Goal: Transaction & Acquisition: Purchase product/service

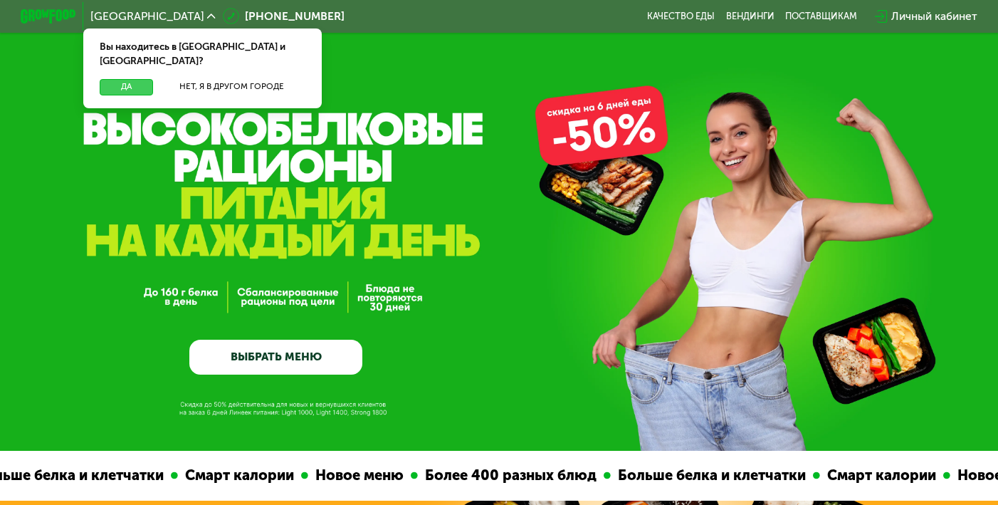
click at [137, 79] on button "Да" at bounding box center [126, 87] width 53 height 16
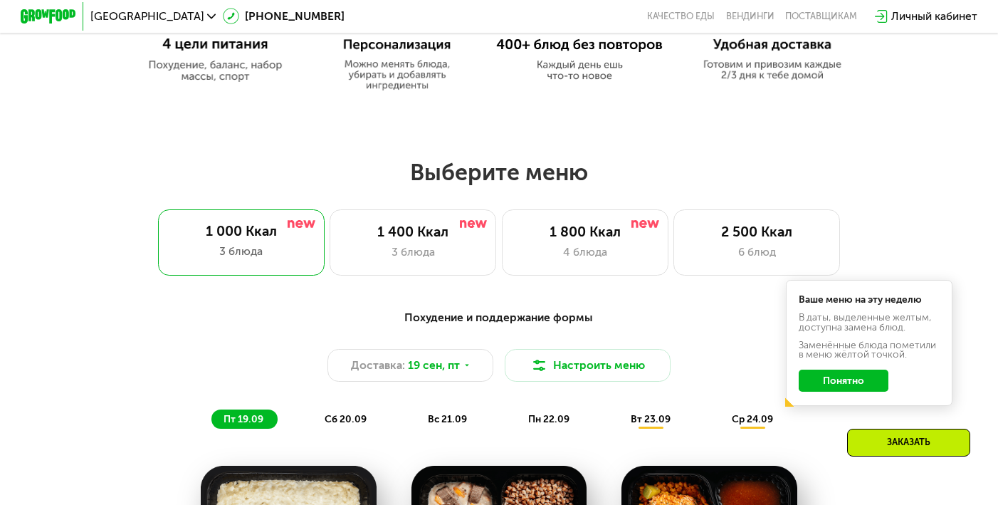
scroll to position [765, 0]
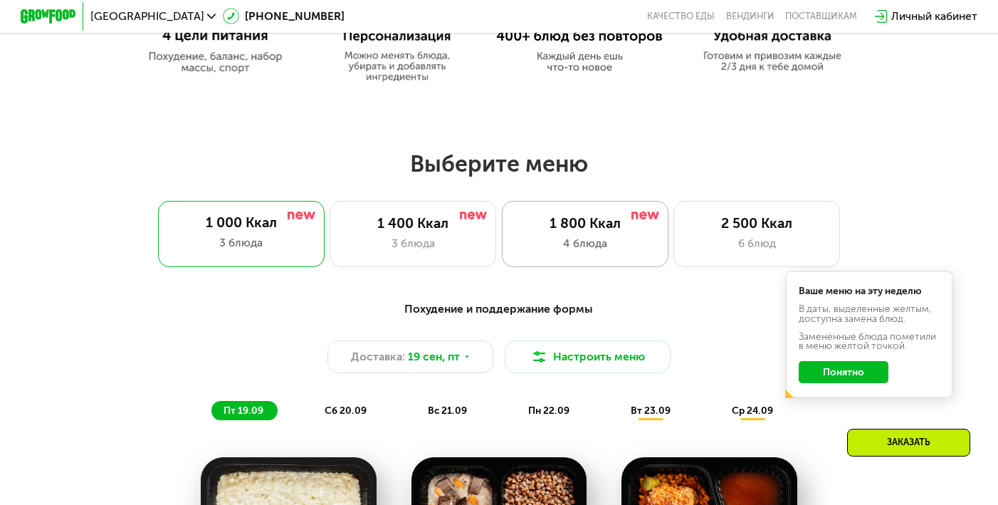
click at [597, 235] on div "4 блюда" at bounding box center [584, 243] width 137 height 16
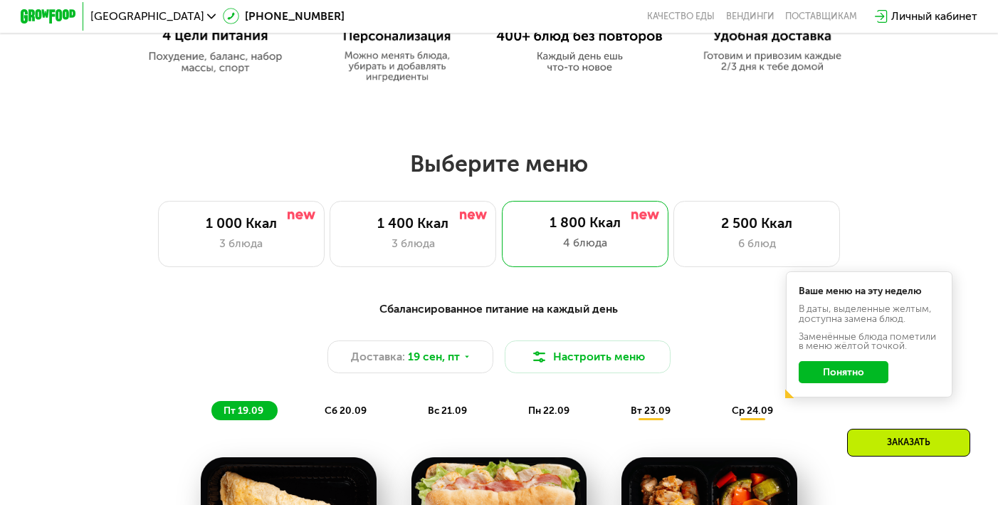
click at [839, 377] on button "Понятно" at bounding box center [844, 372] width 90 height 22
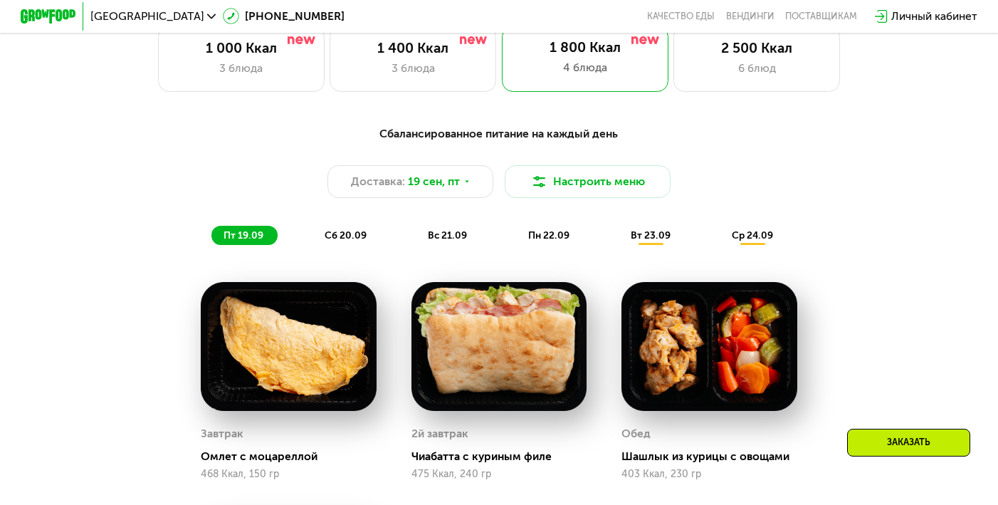
scroll to position [941, 0]
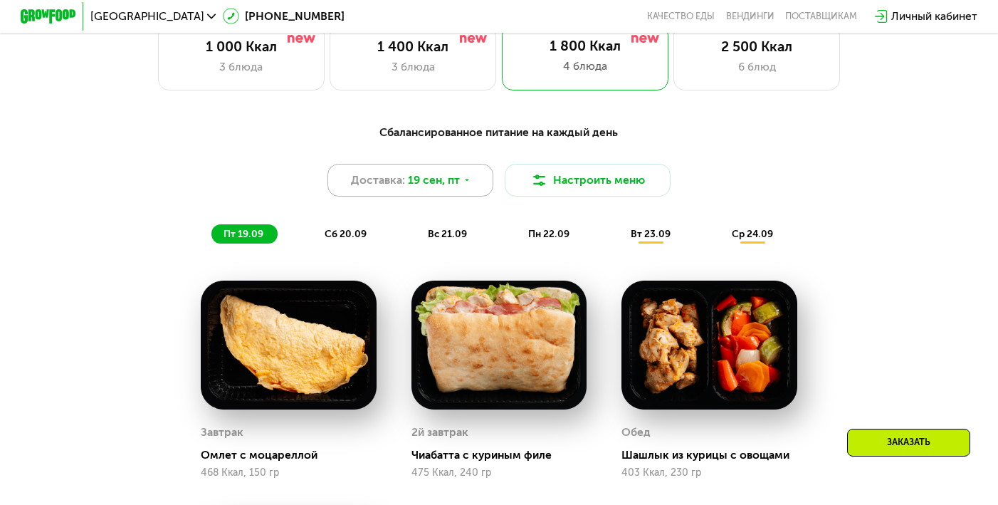
click at [463, 177] on icon at bounding box center [467, 180] width 9 height 9
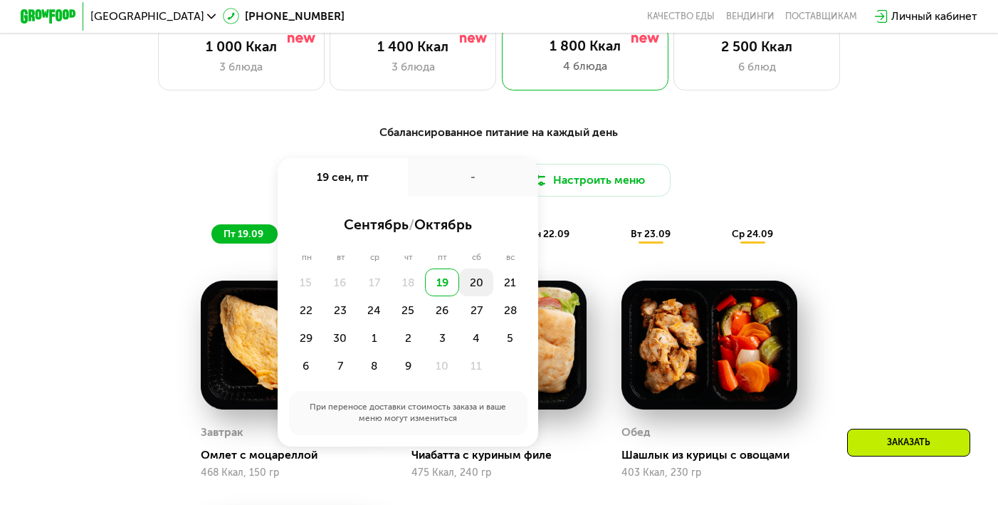
click at [475, 287] on div "20" at bounding box center [476, 282] width 34 height 28
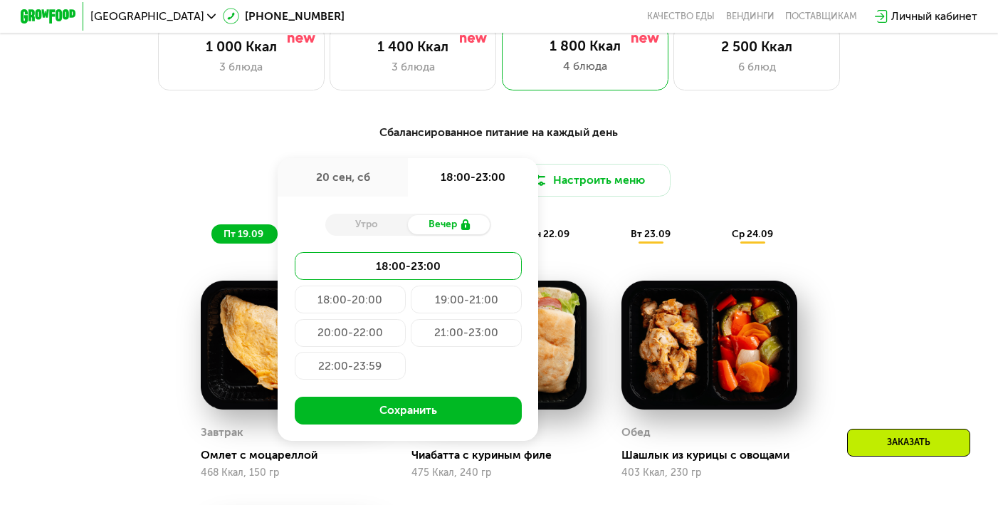
click at [374, 300] on div "18:00-20:00" at bounding box center [350, 299] width 111 height 28
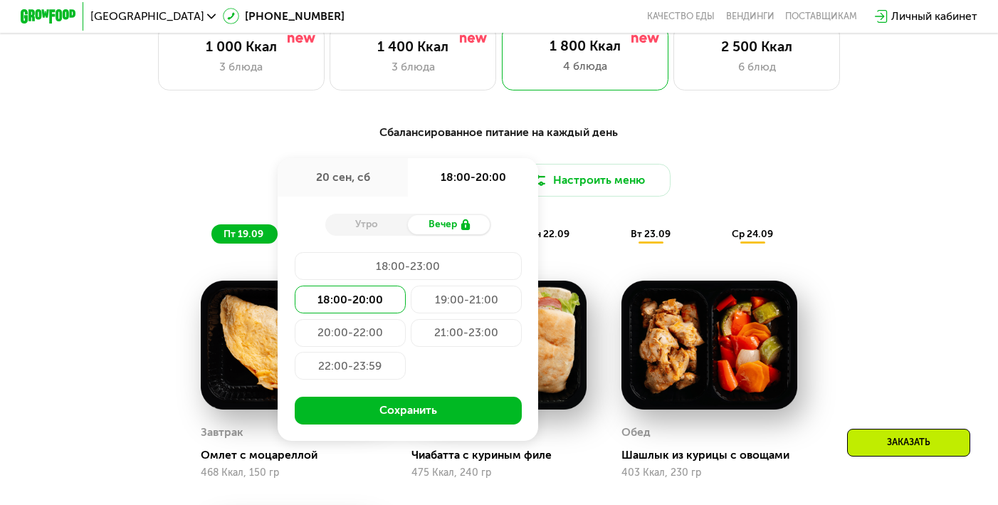
click at [369, 339] on div "20:00-22:00" at bounding box center [350, 333] width 111 height 28
click at [473, 335] on div "21:00-23:00" at bounding box center [466, 333] width 111 height 28
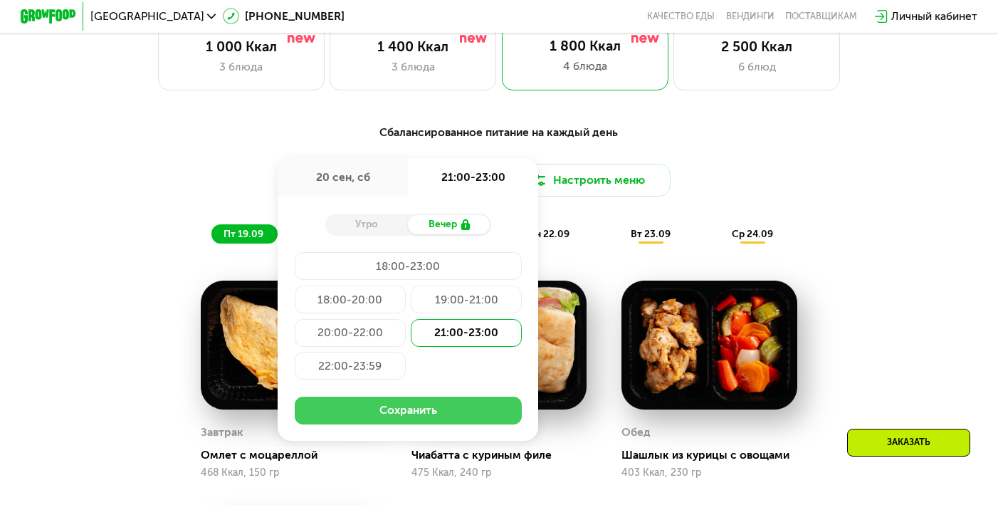
click at [424, 408] on button "Сохранить" at bounding box center [408, 411] width 227 height 28
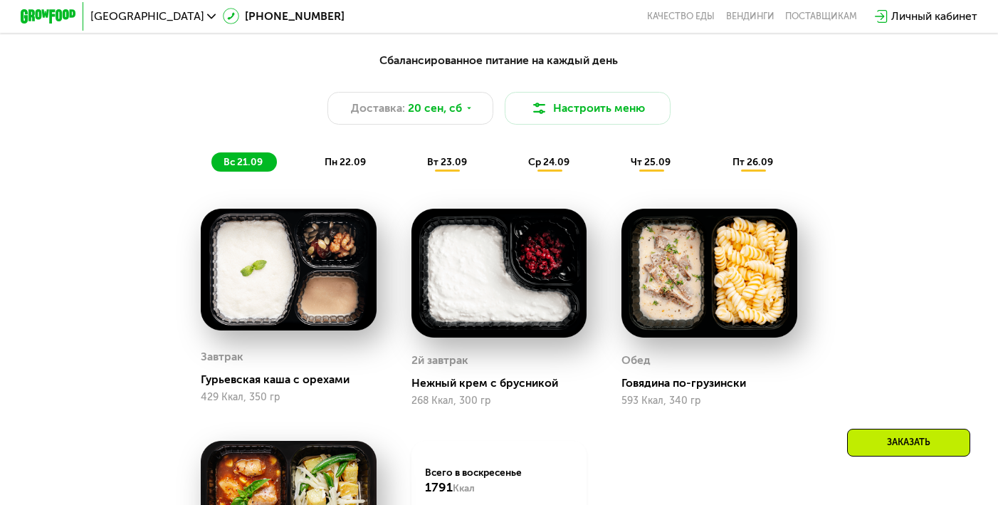
scroll to position [1015, 0]
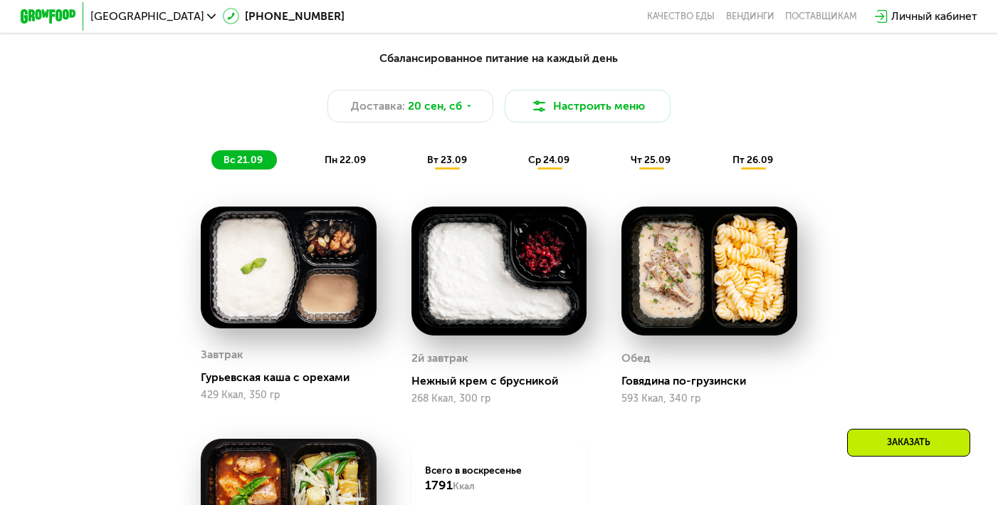
click at [342, 155] on span "пн 22.09" at bounding box center [345, 160] width 41 height 12
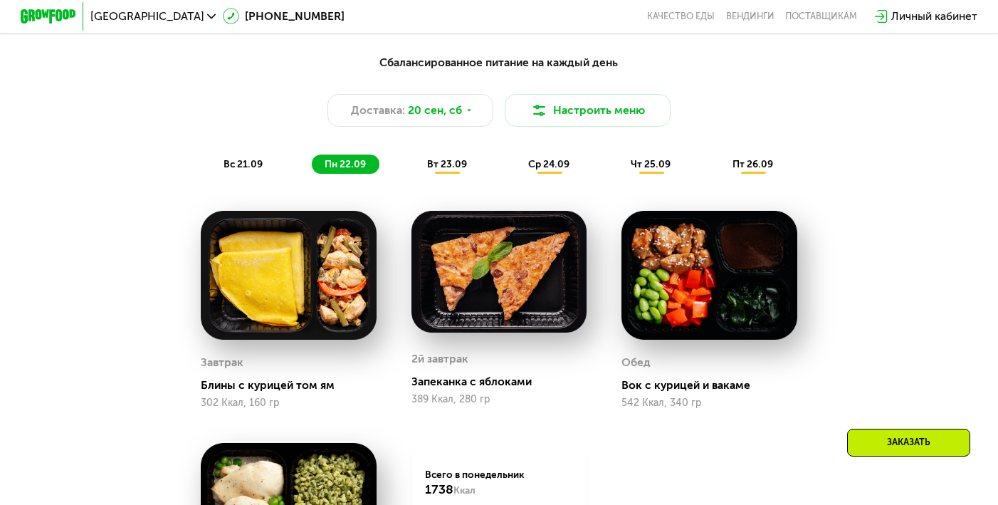
scroll to position [987, 0]
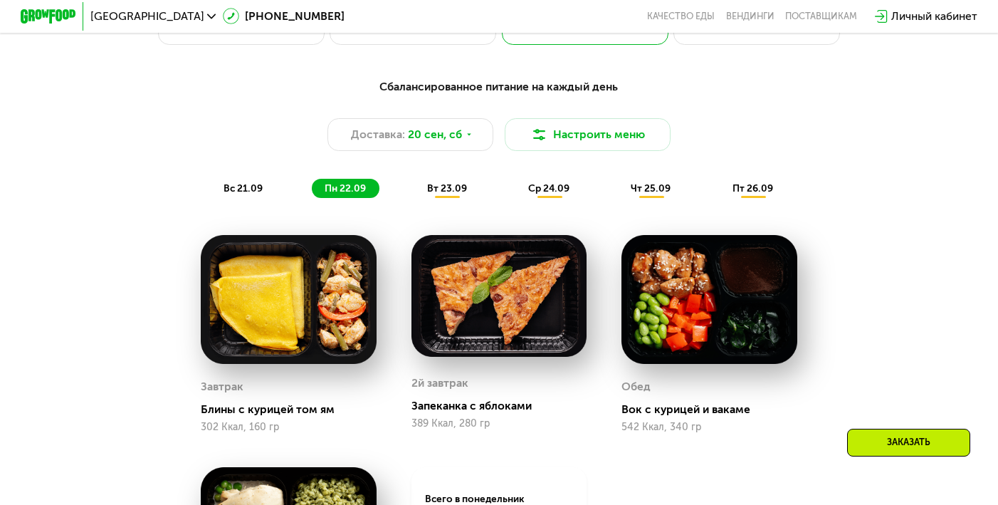
click at [451, 183] on span "вт 23.09" at bounding box center [447, 188] width 40 height 12
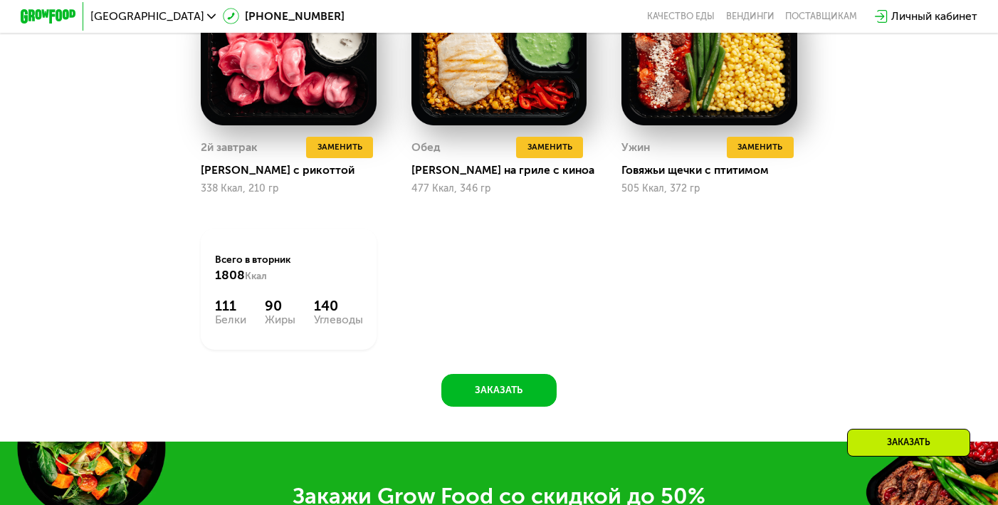
scroll to position [1469, 0]
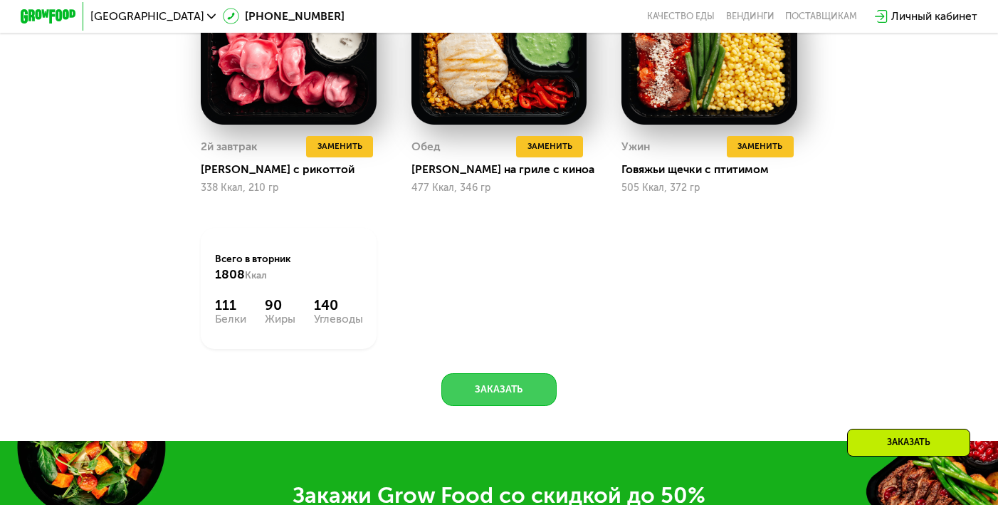
click at [528, 381] on button "Заказать" at bounding box center [498, 389] width 115 height 33
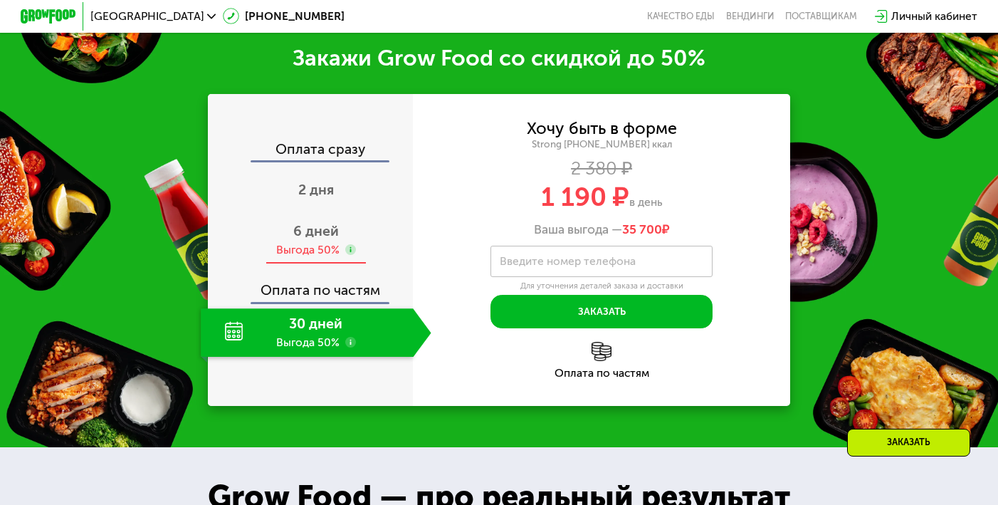
click at [307, 223] on span "6 дней" at bounding box center [316, 231] width 46 height 16
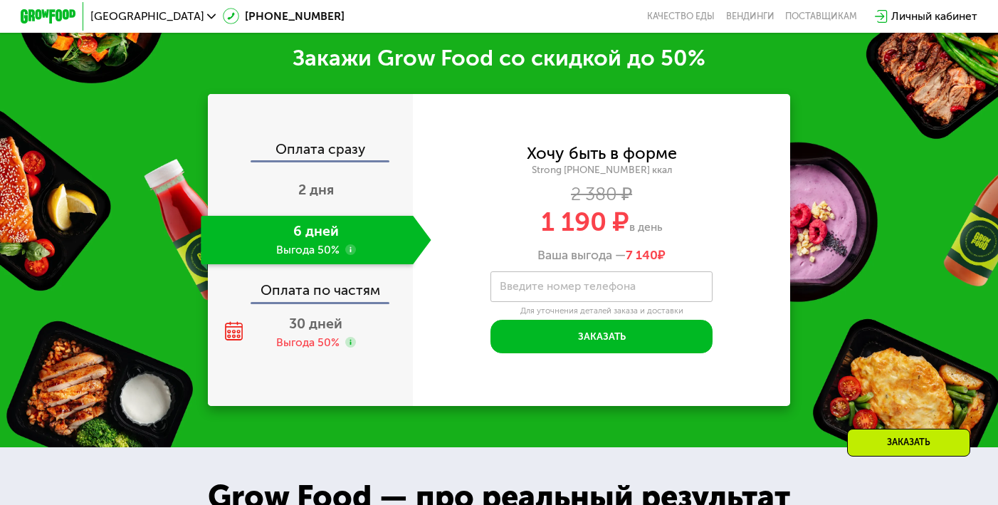
click at [927, 19] on div "Личный кабинет" at bounding box center [934, 16] width 86 height 16
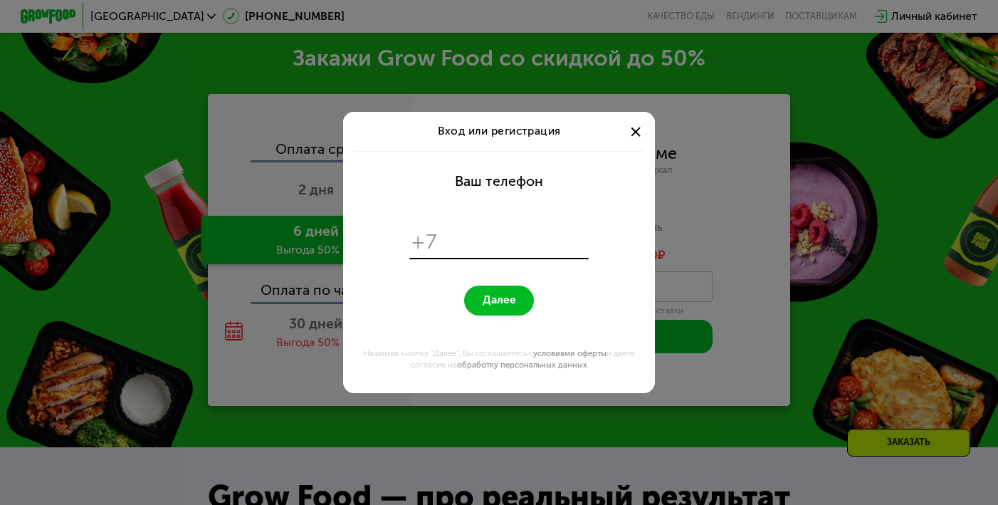
scroll to position [0, 0]
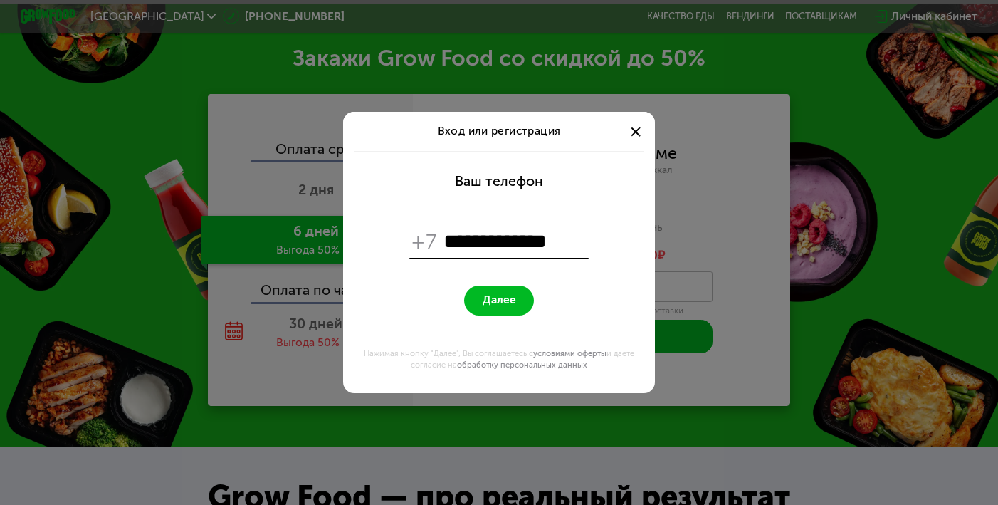
type input "**********"
click at [513, 293] on span "Далее" at bounding box center [499, 300] width 33 height 14
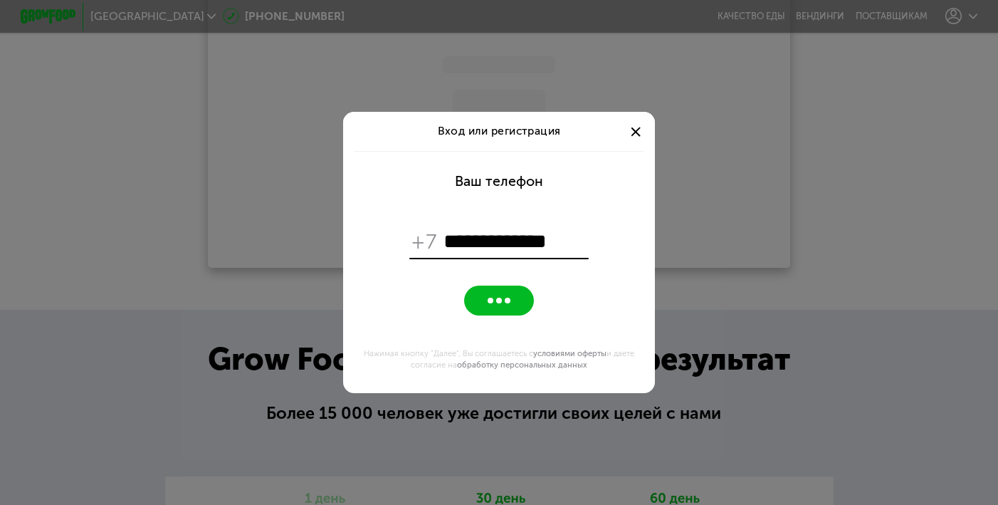
scroll to position [1906, 0]
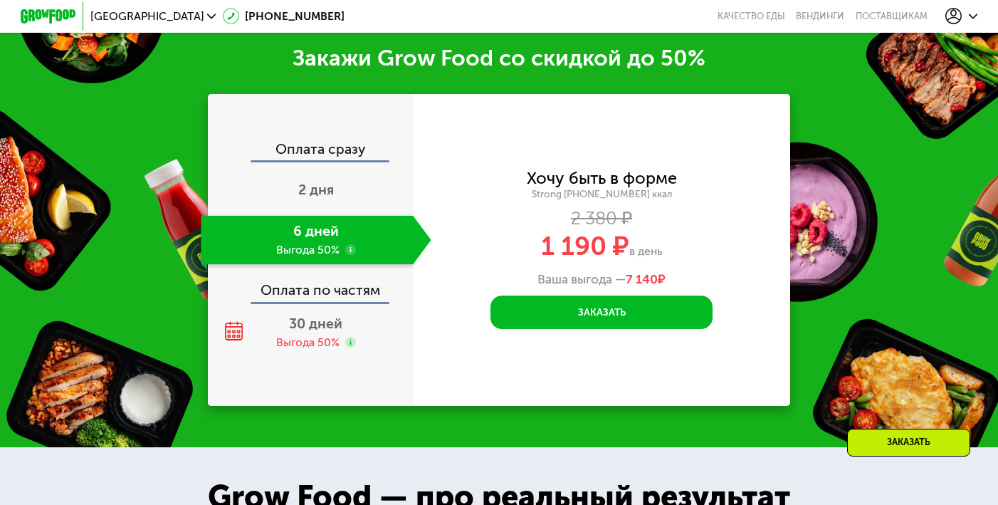
click at [947, 17] on icon at bounding box center [953, 16] width 16 height 16
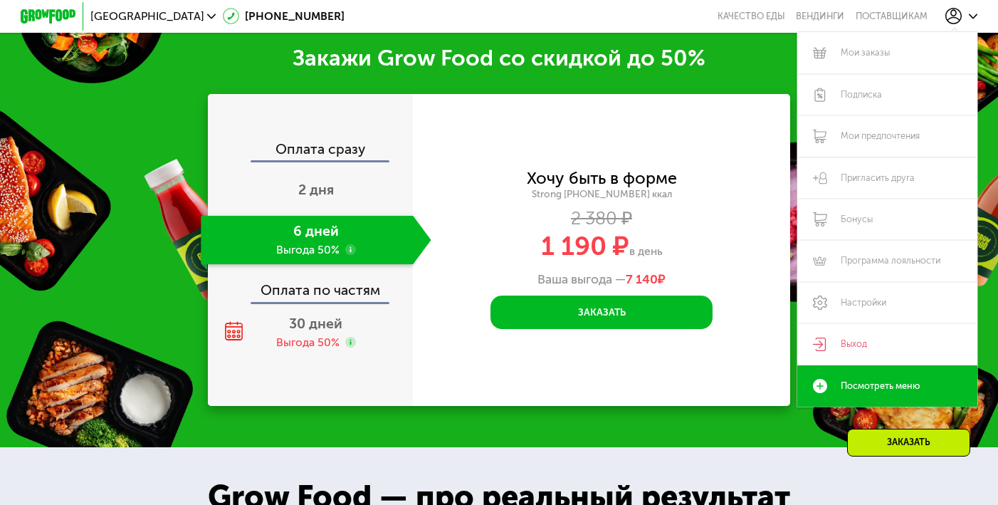
click at [987, 98] on div "Закажи Grow Food со скидкой до 50% Оплата сразу 2 дня 6 дней Выгода 50% Оплата …" at bounding box center [499, 226] width 998 height 444
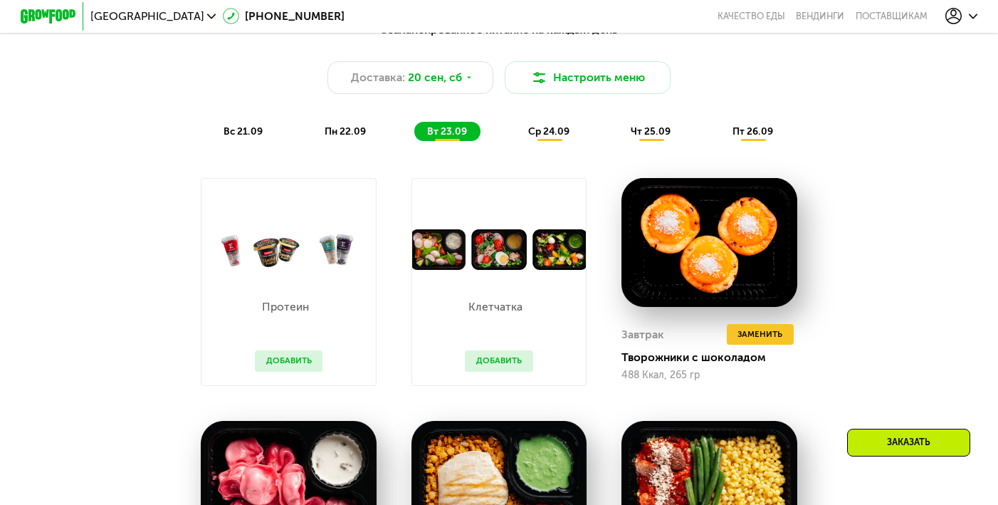
scroll to position [1006, 0]
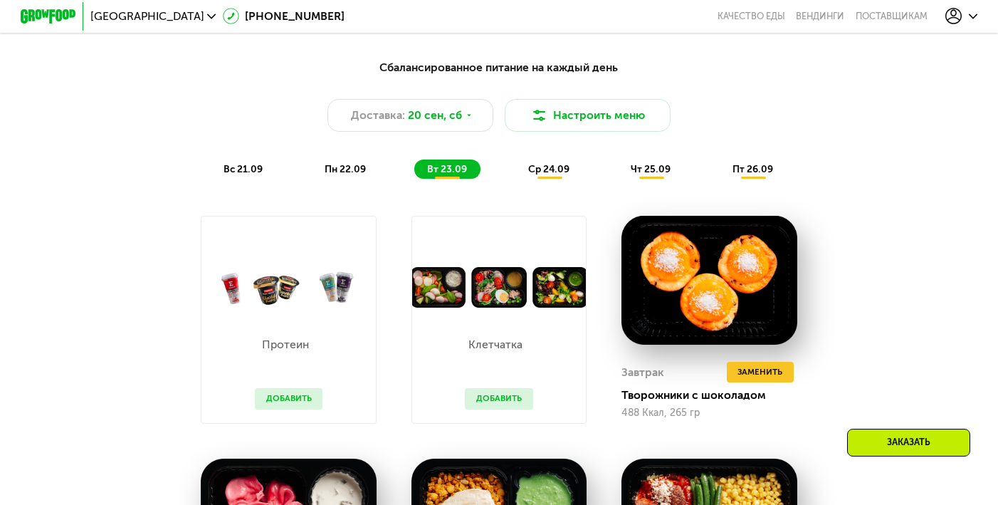
click at [544, 167] on span "ср 24.09" at bounding box center [548, 169] width 41 height 12
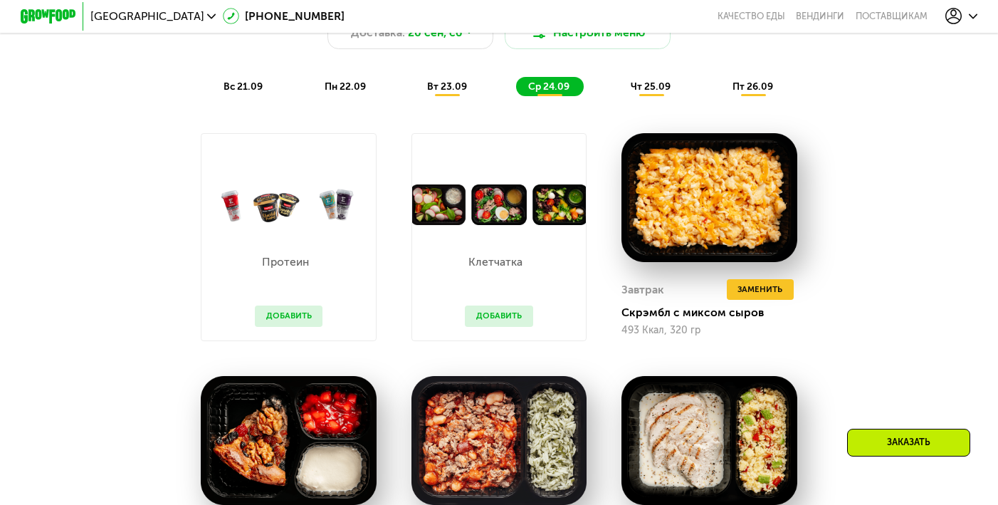
scroll to position [1083, 0]
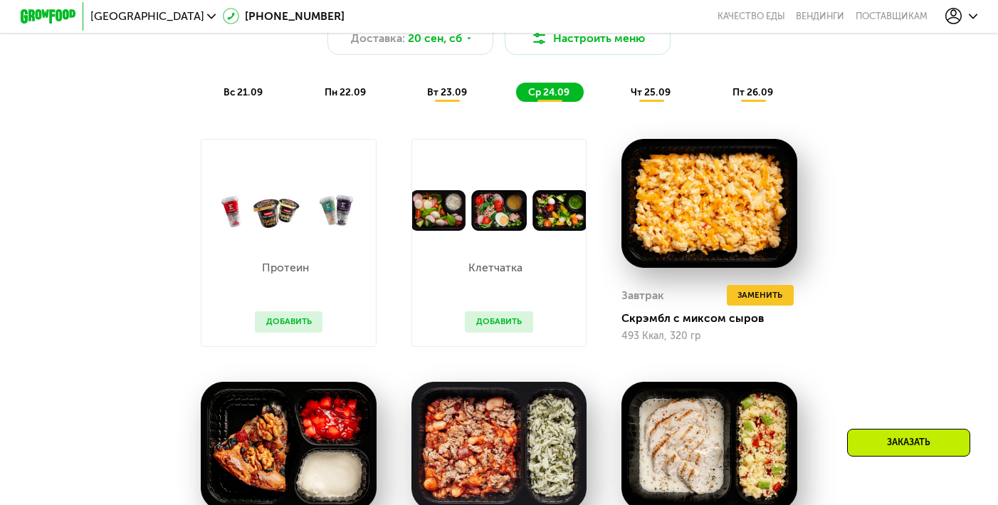
click at [659, 88] on span "чт 25.09" at bounding box center [651, 92] width 40 height 12
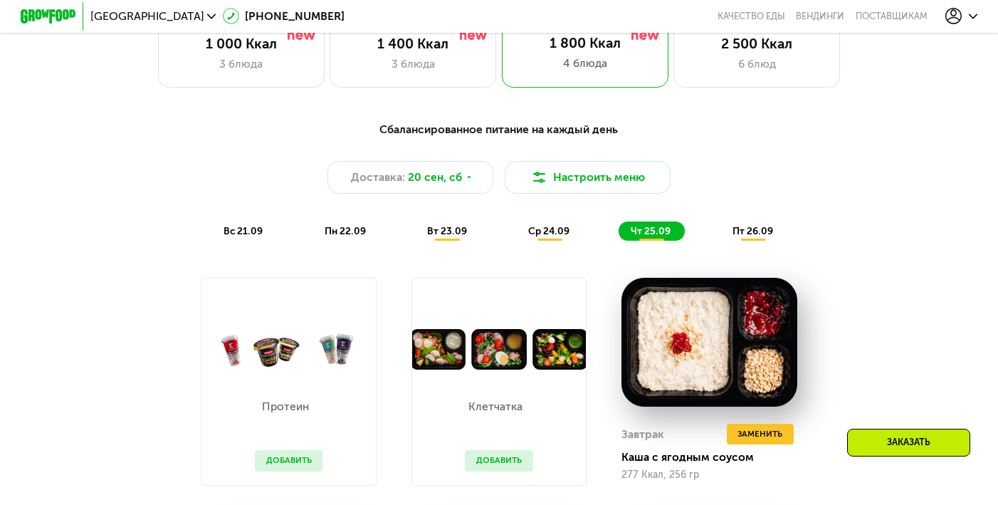
scroll to position [902, 0]
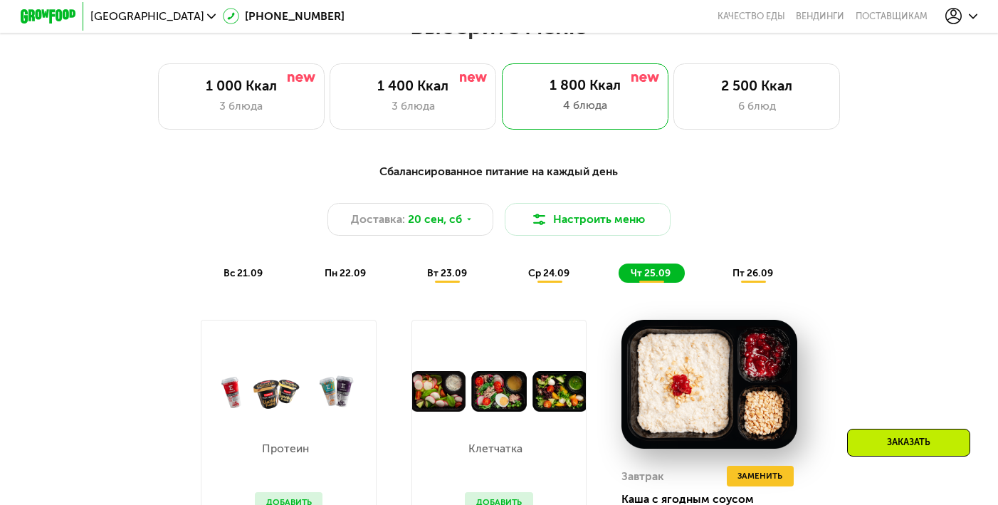
click at [759, 271] on span "пт 26.09" at bounding box center [753, 273] width 41 height 12
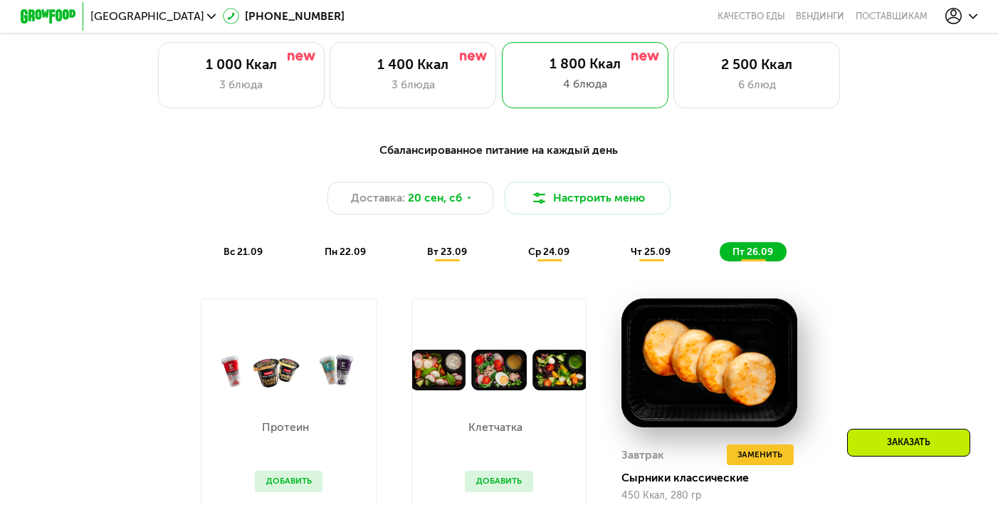
scroll to position [923, 0]
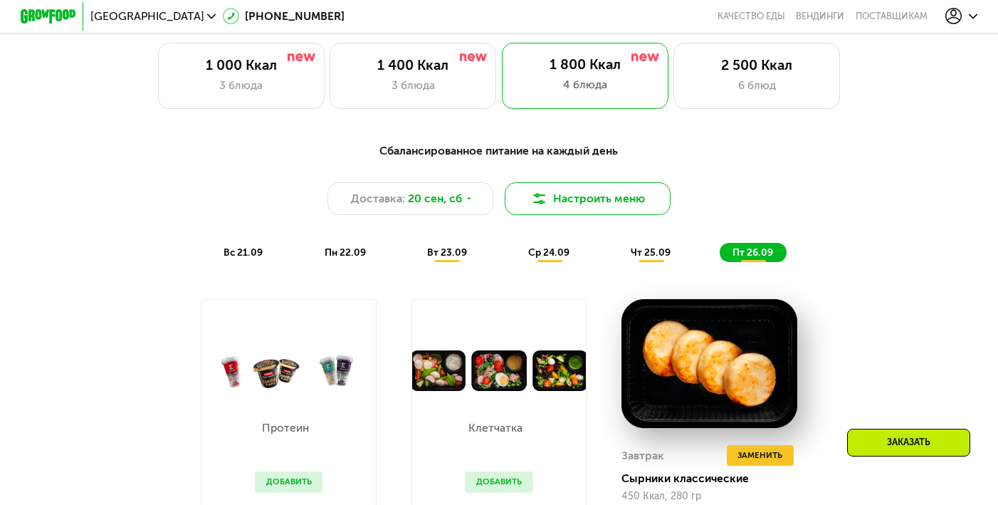
click at [622, 194] on button "Настроить меню" at bounding box center [588, 198] width 167 height 33
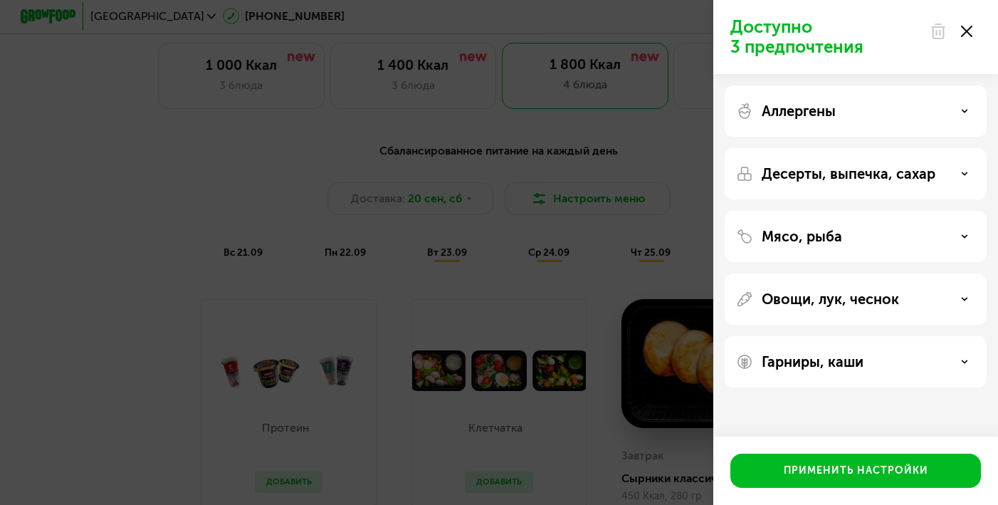
click at [961, 234] on icon at bounding box center [964, 236] width 7 height 7
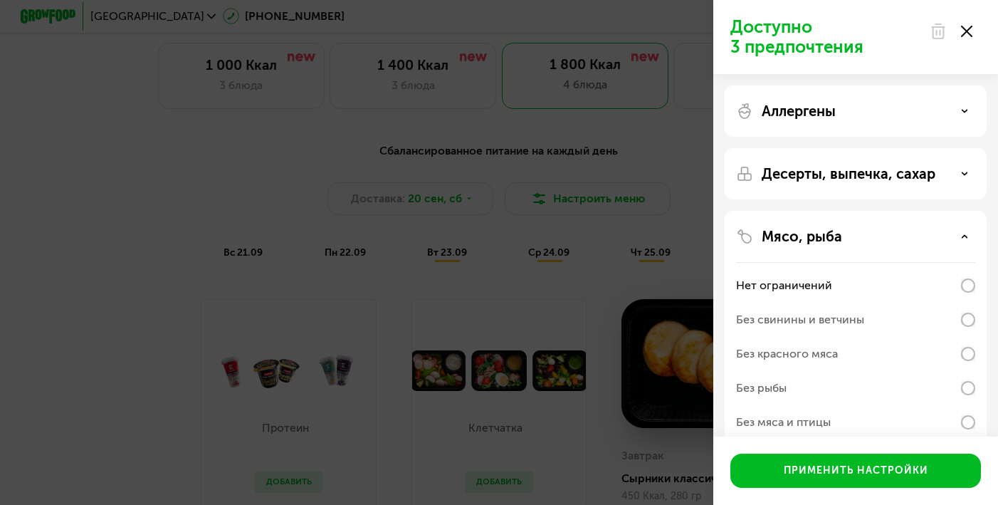
click at [961, 234] on div "Мясо, рыба" at bounding box center [855, 236] width 239 height 17
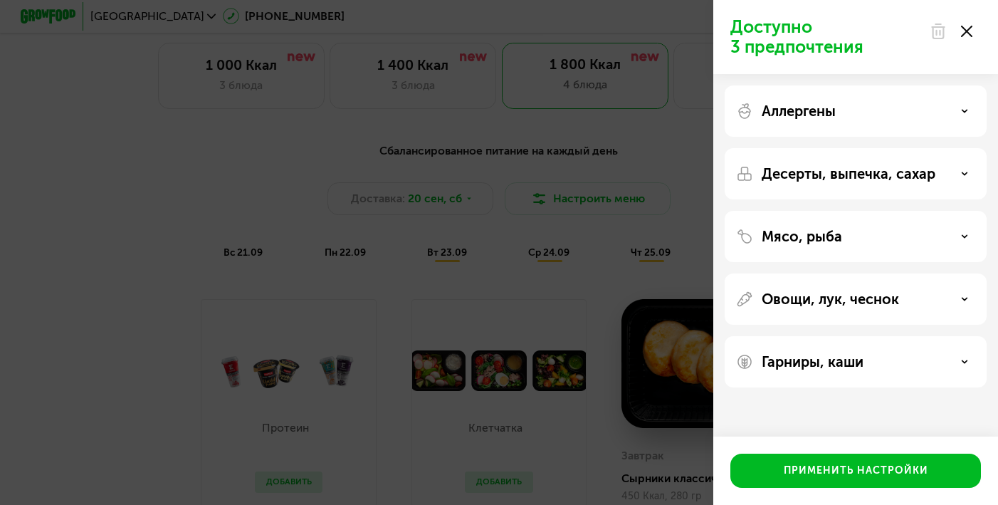
click at [967, 31] on use at bounding box center [966, 31] width 11 height 11
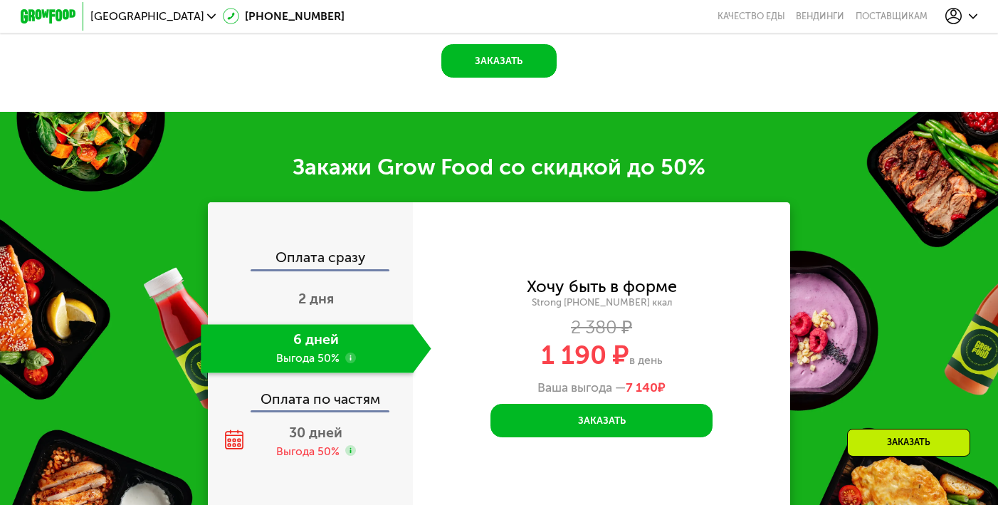
scroll to position [1813, 0]
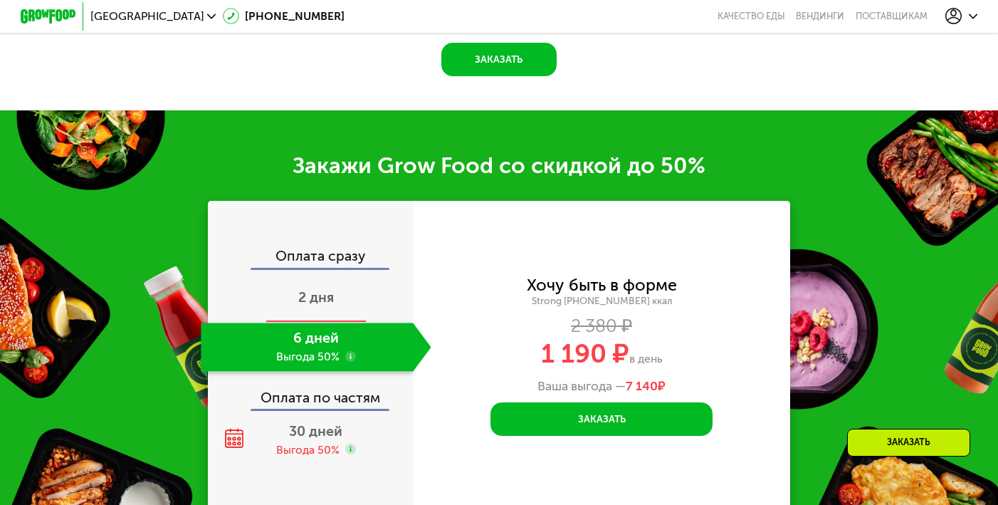
click at [325, 289] on span "2 дня" at bounding box center [316, 297] width 36 height 16
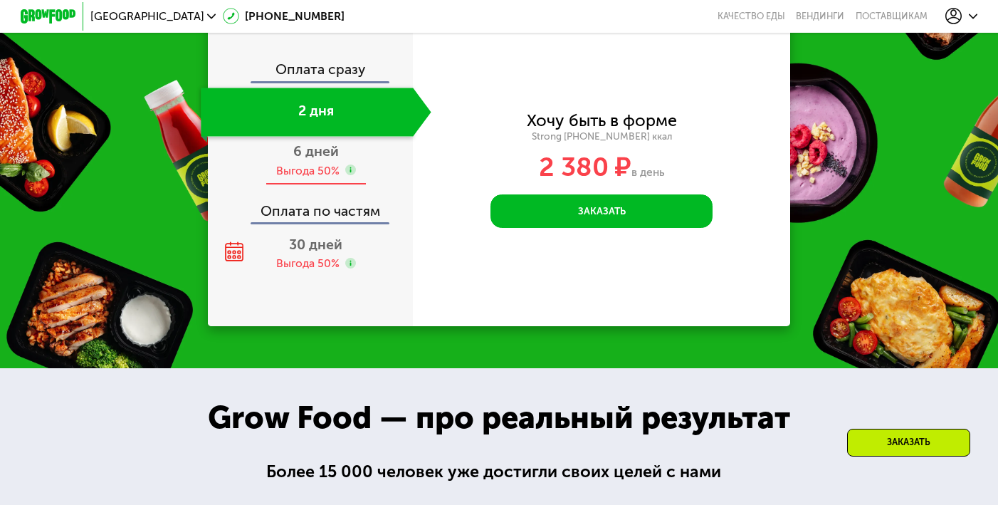
click at [310, 153] on span "6 дней" at bounding box center [316, 151] width 46 height 16
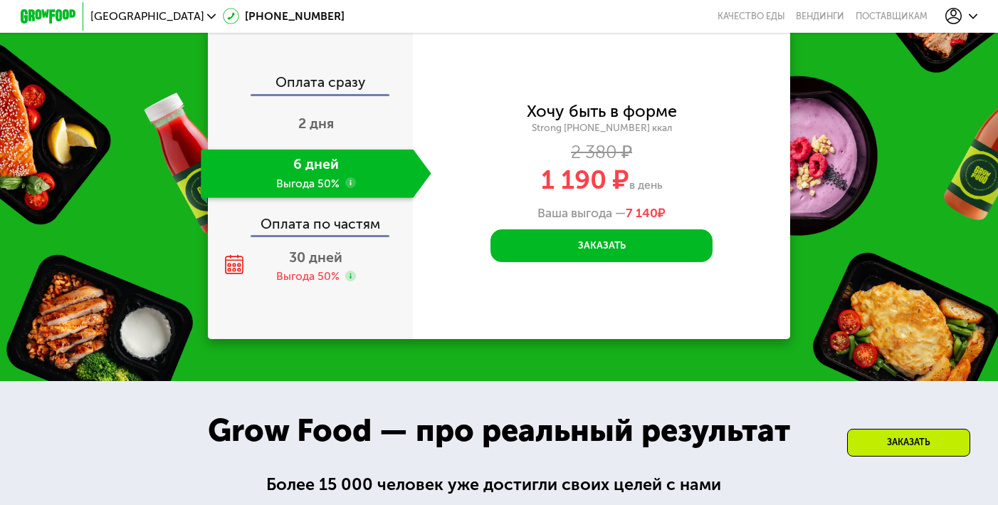
scroll to position [1778, 0]
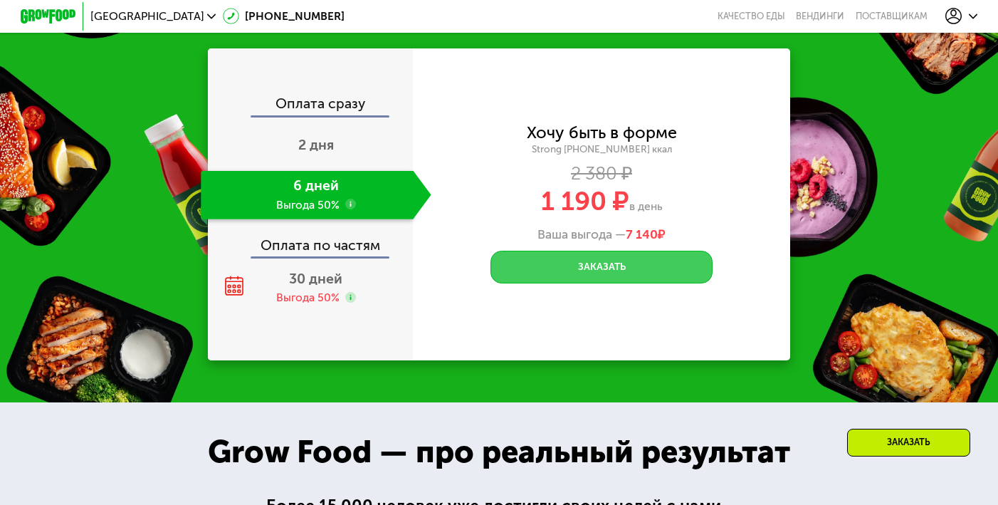
click at [640, 251] on button "Заказать" at bounding box center [602, 267] width 222 height 33
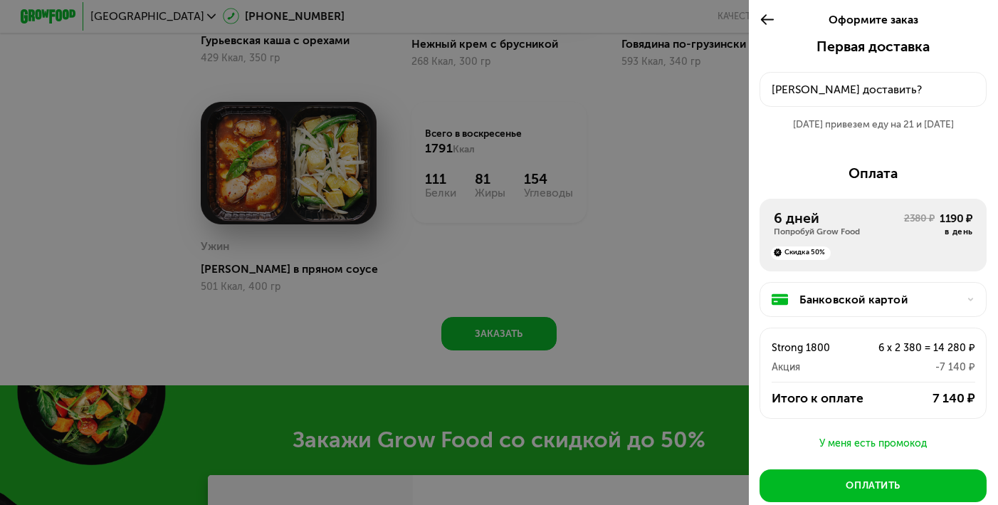
scroll to position [1350, 0]
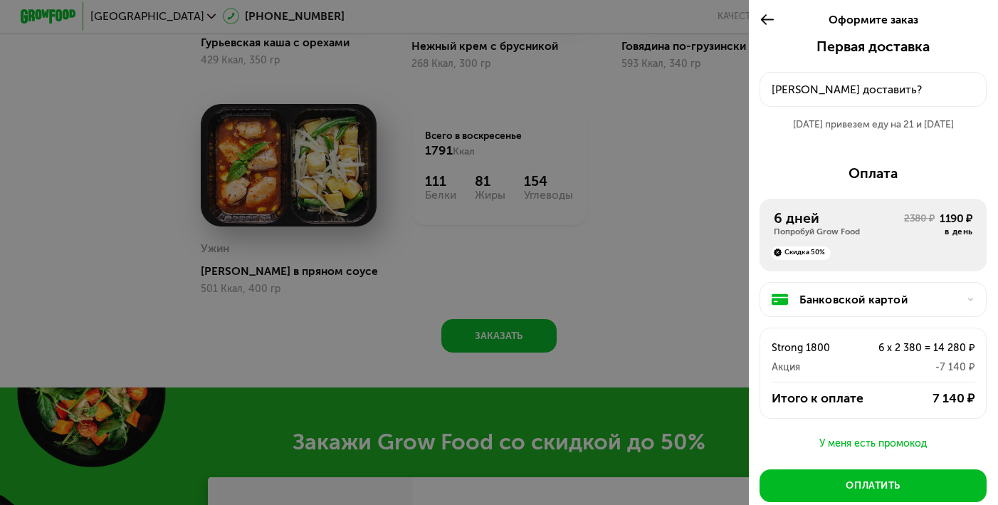
click at [643, 324] on div at bounding box center [499, 252] width 998 height 505
click at [767, 19] on use at bounding box center [768, 19] width 14 height 11
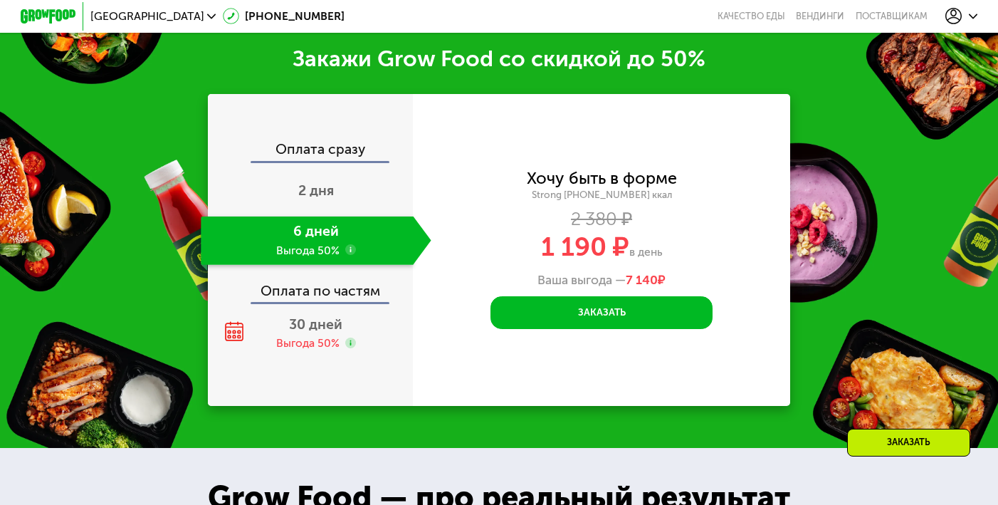
scroll to position [1663, 0]
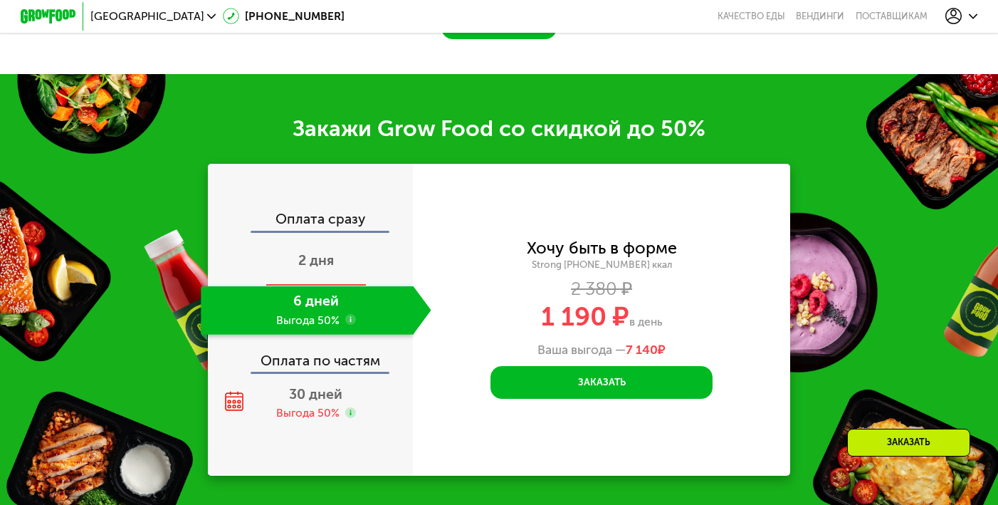
click at [319, 256] on span "2 дня" at bounding box center [316, 260] width 36 height 16
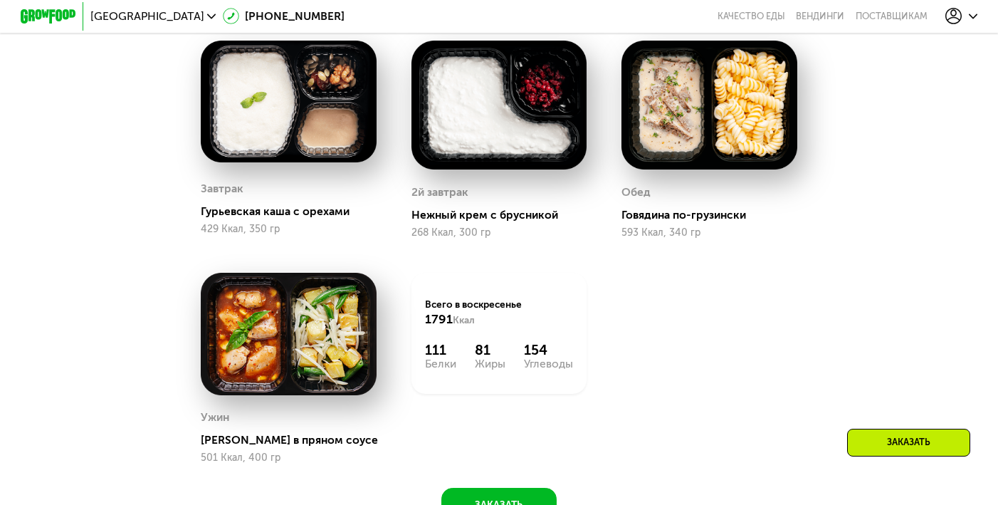
scroll to position [1182, 0]
